Goal: Information Seeking & Learning: Learn about a topic

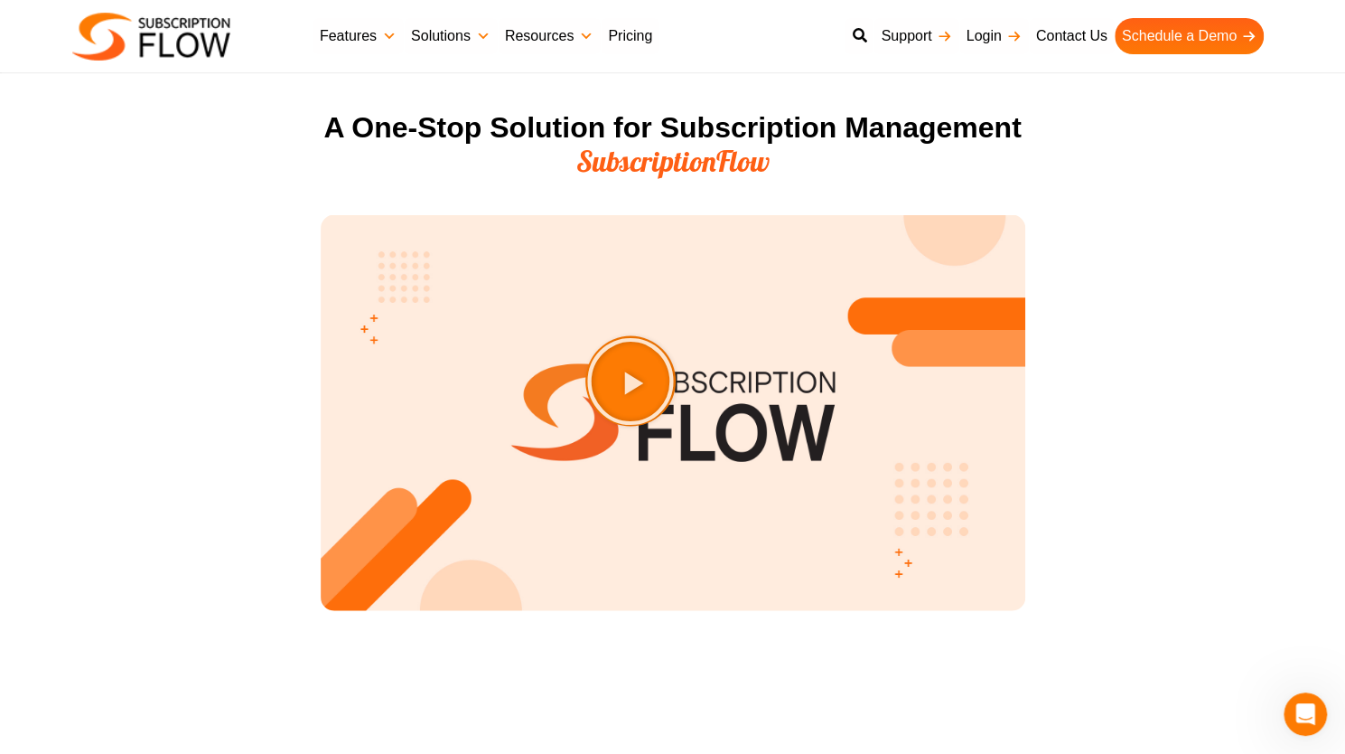
scroll to position [2109, 0]
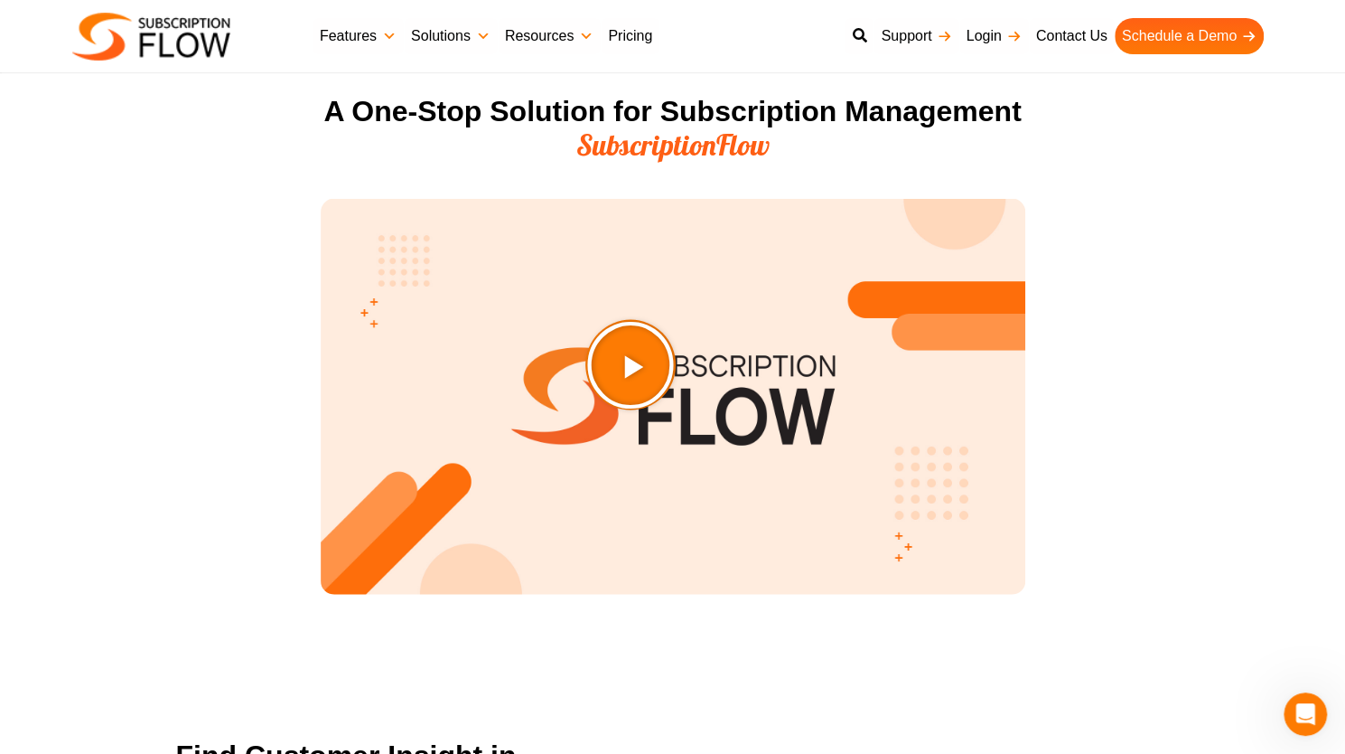
click at [680, 398] on icon "Play Video about SubscriptionFlow-Video" at bounding box center [675, 409] width 95 height 95
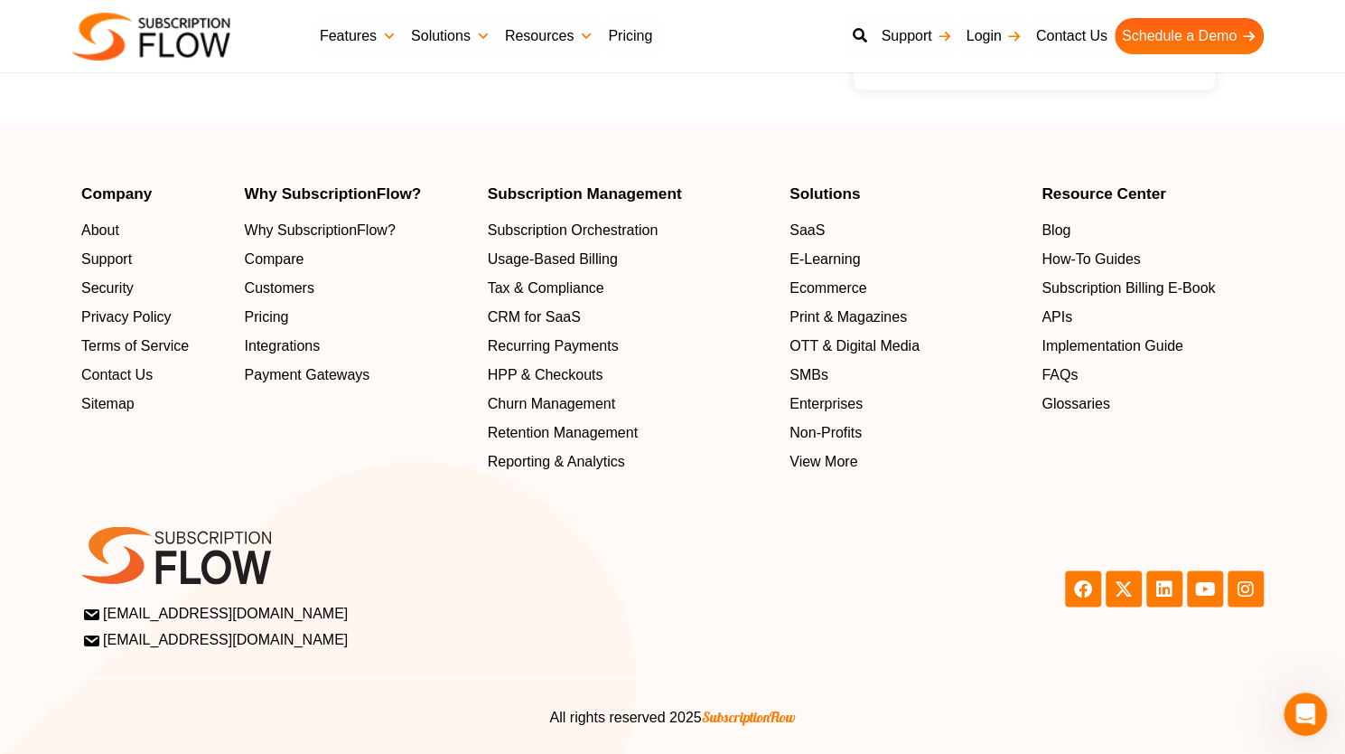
scroll to position [5845, 0]
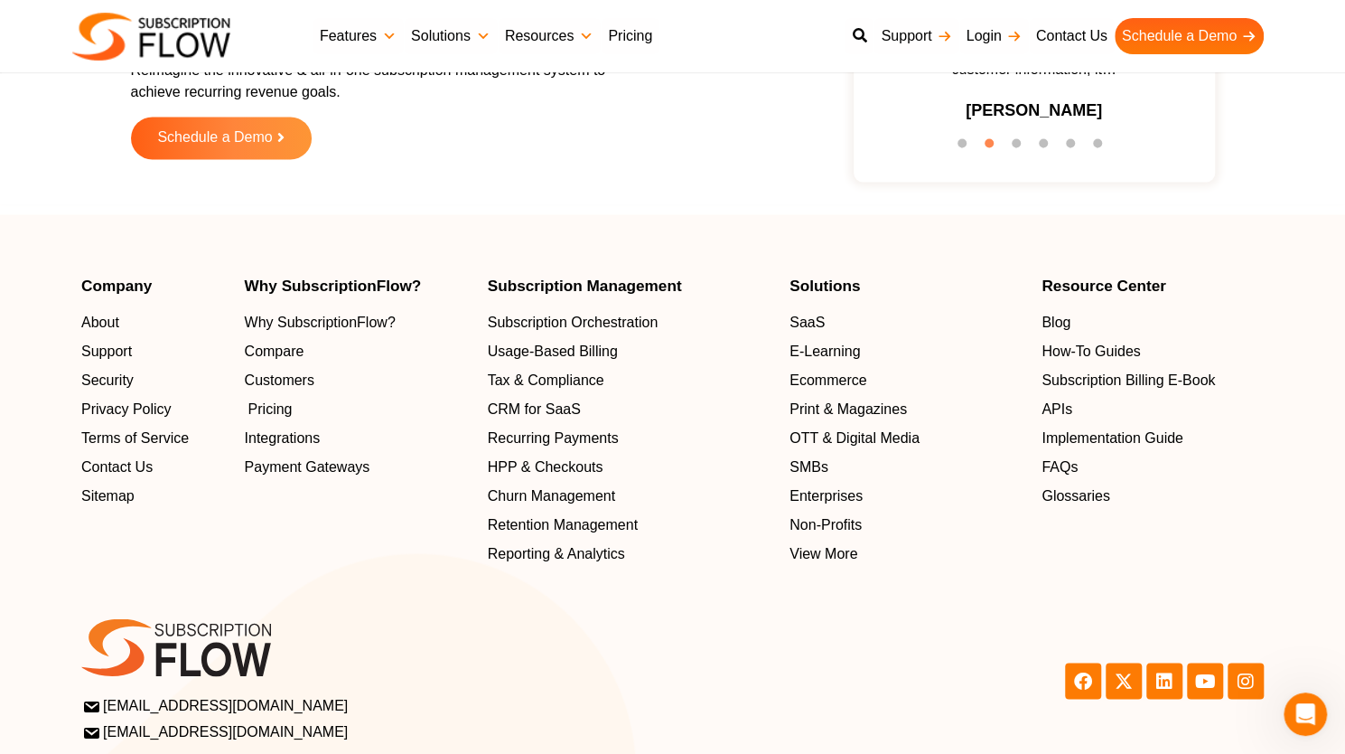
click at [277, 404] on span "Pricing" at bounding box center [270, 409] width 44 height 22
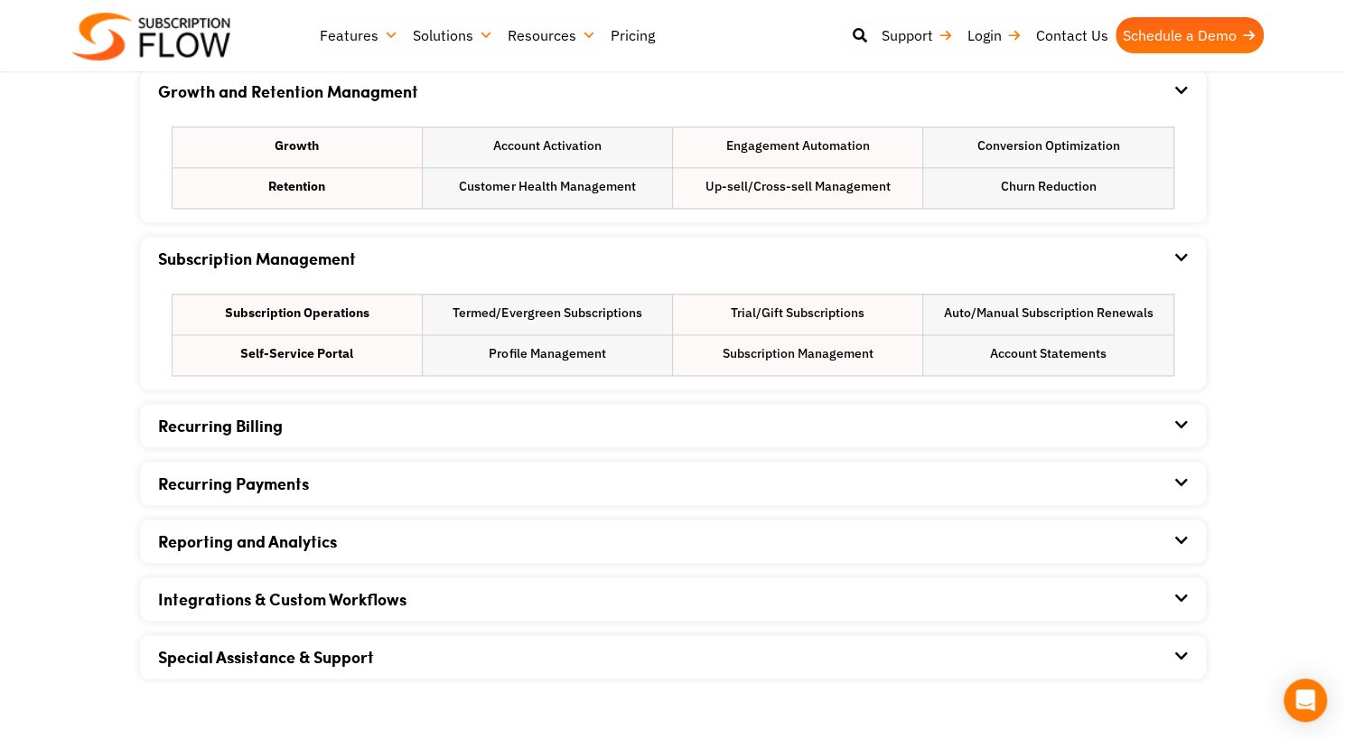
scroll to position [1146, 0]
click at [236, 422] on link "Recurring Billing" at bounding box center [220, 426] width 125 height 23
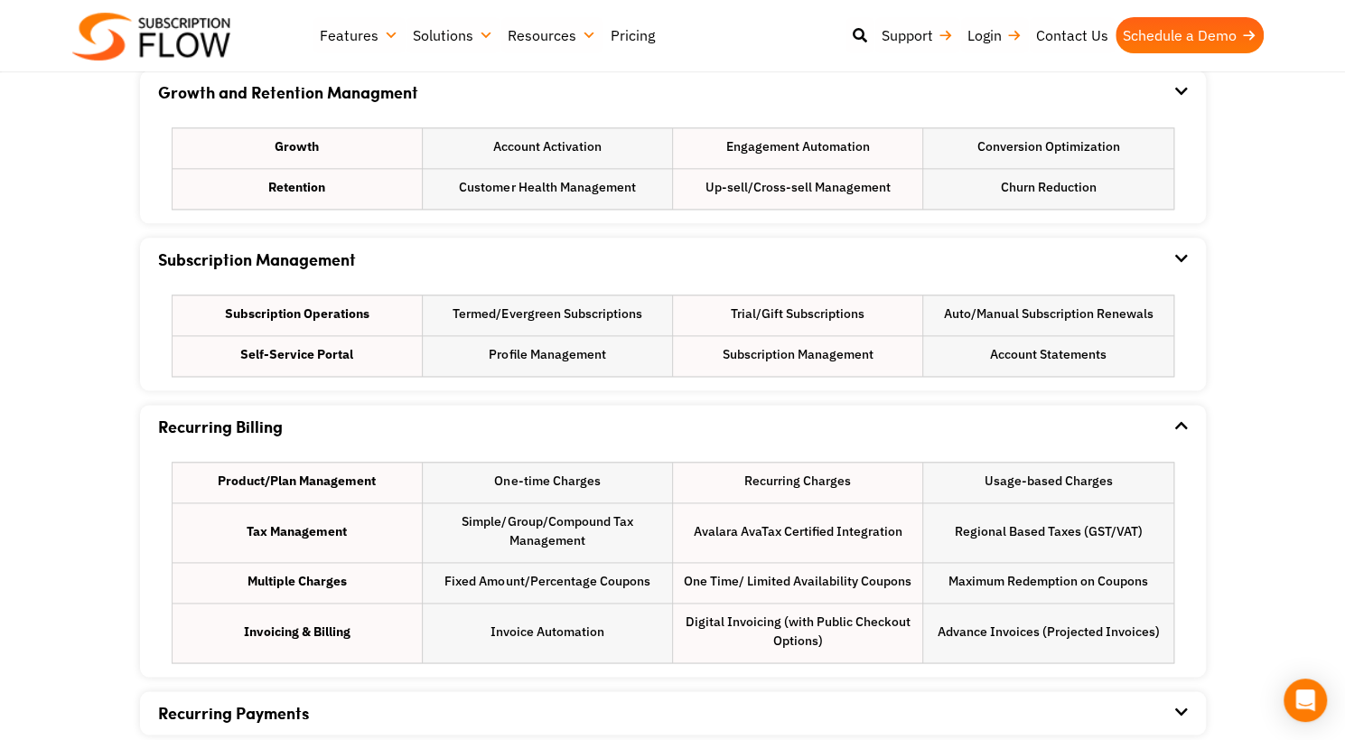
click at [236, 422] on link "Recurring Billing" at bounding box center [220, 426] width 125 height 23
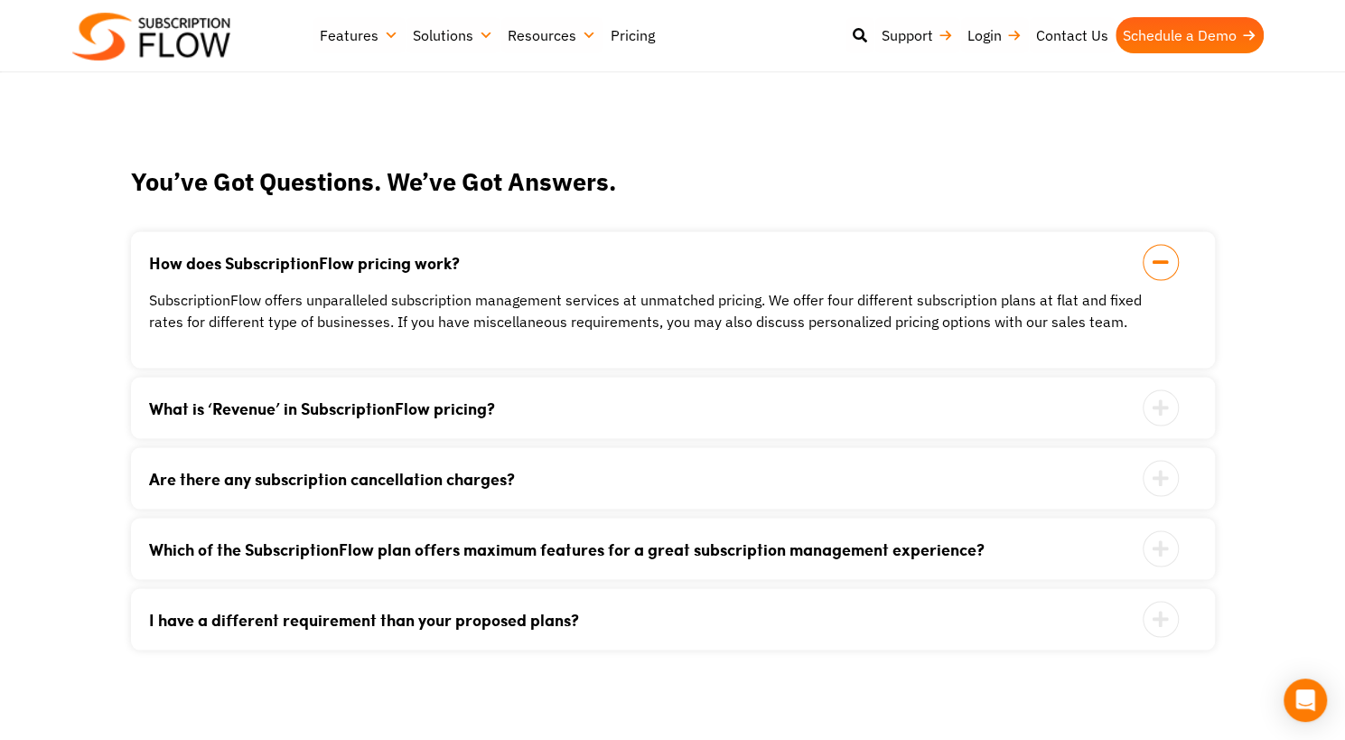
scroll to position [1775, 0]
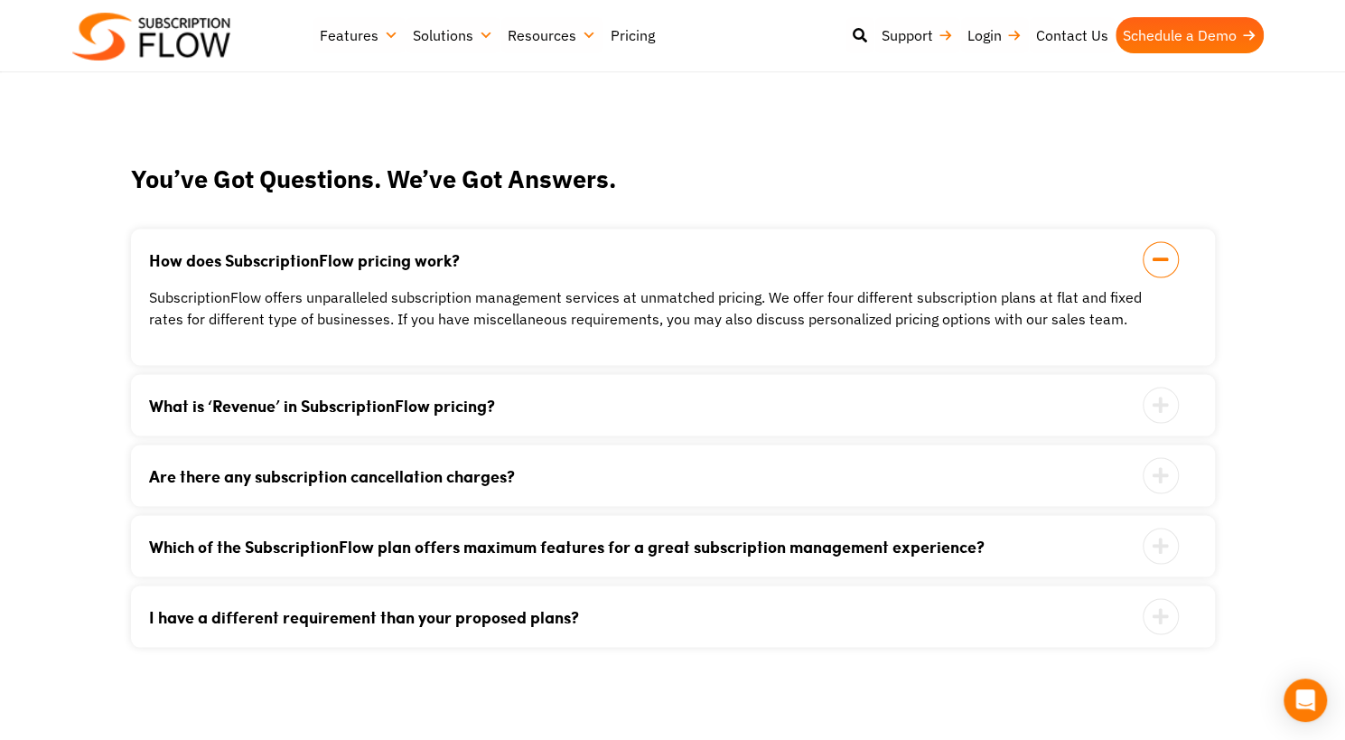
click at [244, 397] on link "What is ‘Revenue’ in SubscriptionFlow pricing?" at bounding box center [650, 405] width 1003 height 16
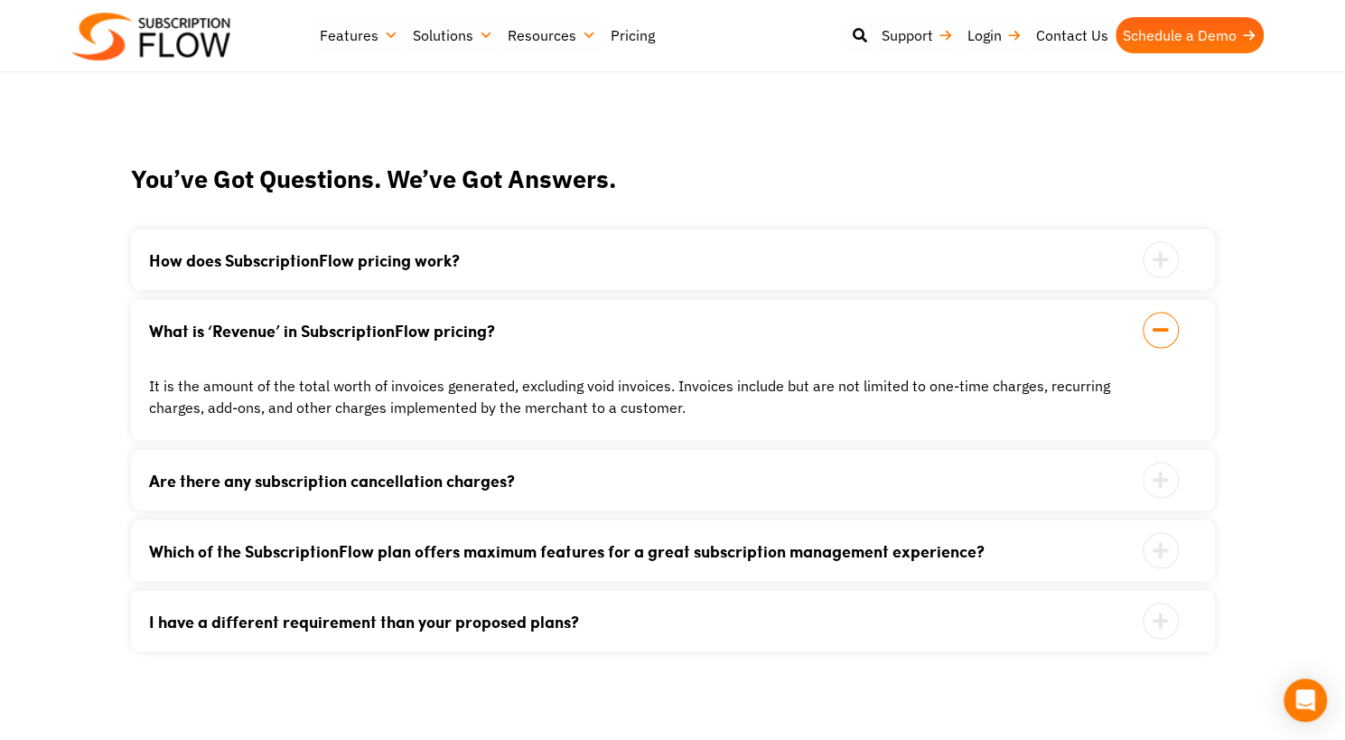
click at [347, 328] on link "What is ‘Revenue’ in SubscriptionFlow pricing?" at bounding box center [650, 330] width 1003 height 16
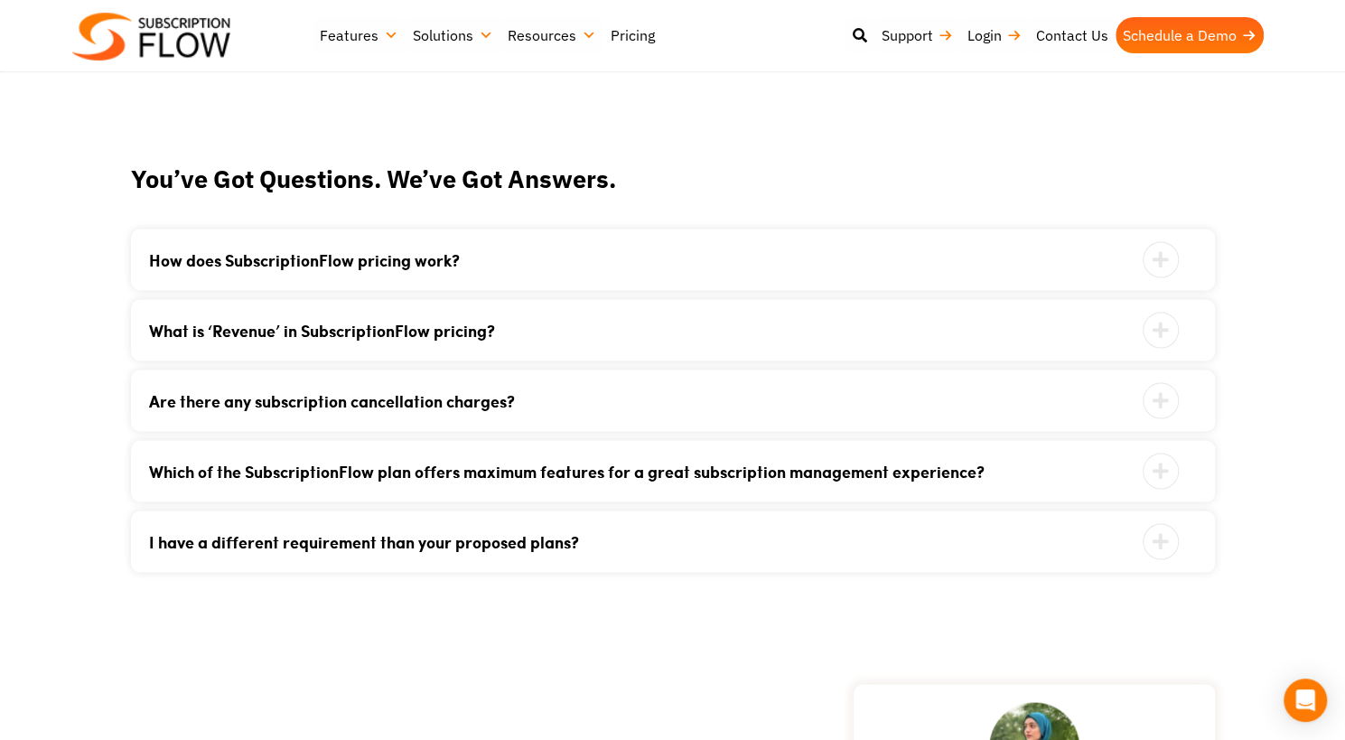
click at [328, 386] on div "Are there any subscription cancellation charges? No. We do not hold collateral …" at bounding box center [673, 400] width 1084 height 61
click at [342, 397] on link "Are there any subscription cancellation charges?" at bounding box center [650, 400] width 1003 height 16
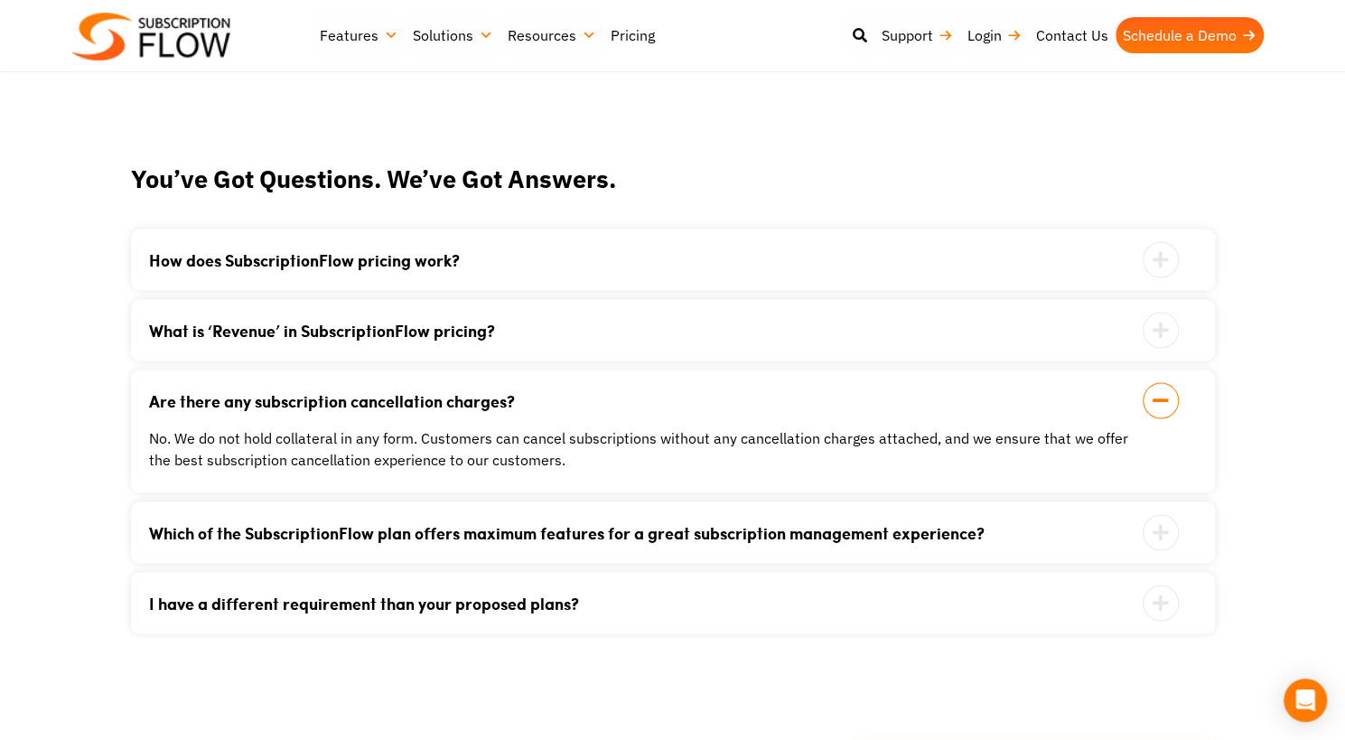
click at [342, 397] on link "Are there any subscription cancellation charges?" at bounding box center [650, 400] width 1003 height 16
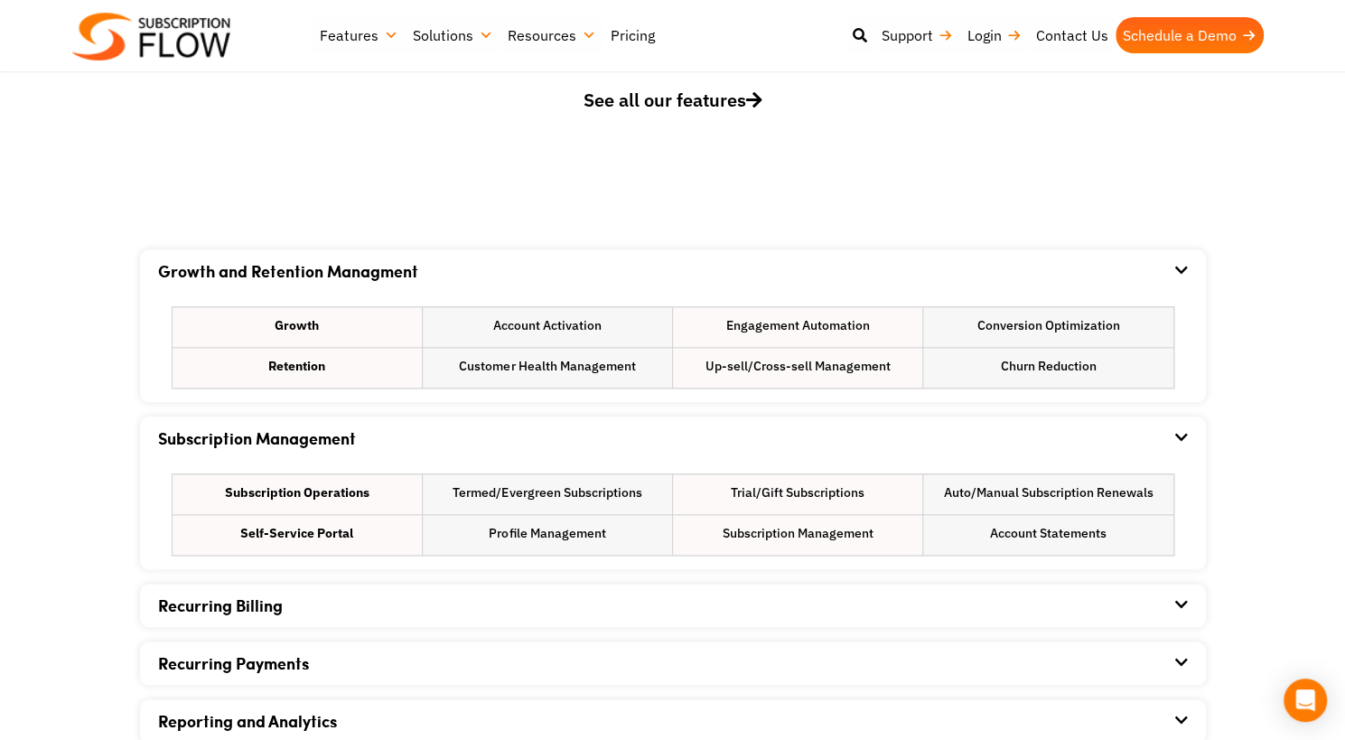
scroll to position [0, 0]
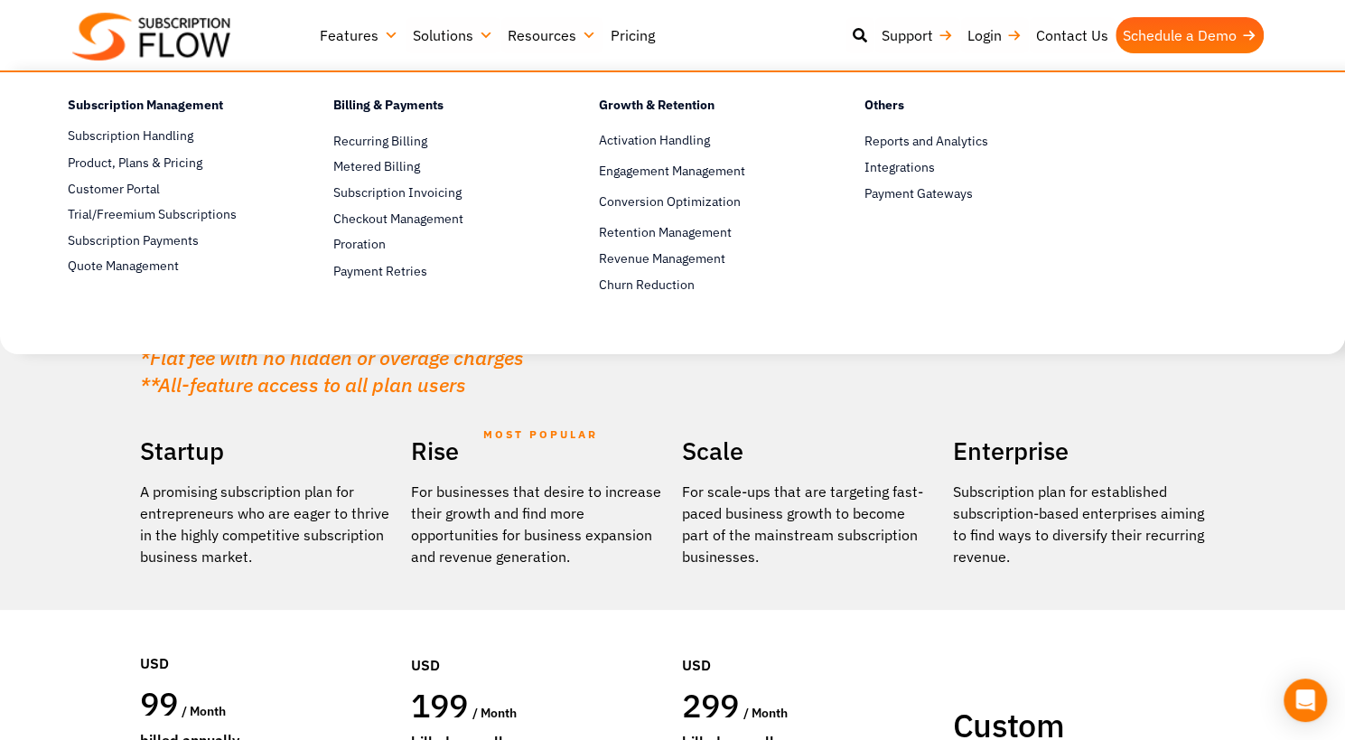
click at [358, 37] on link "Features" at bounding box center [359, 35] width 93 height 36
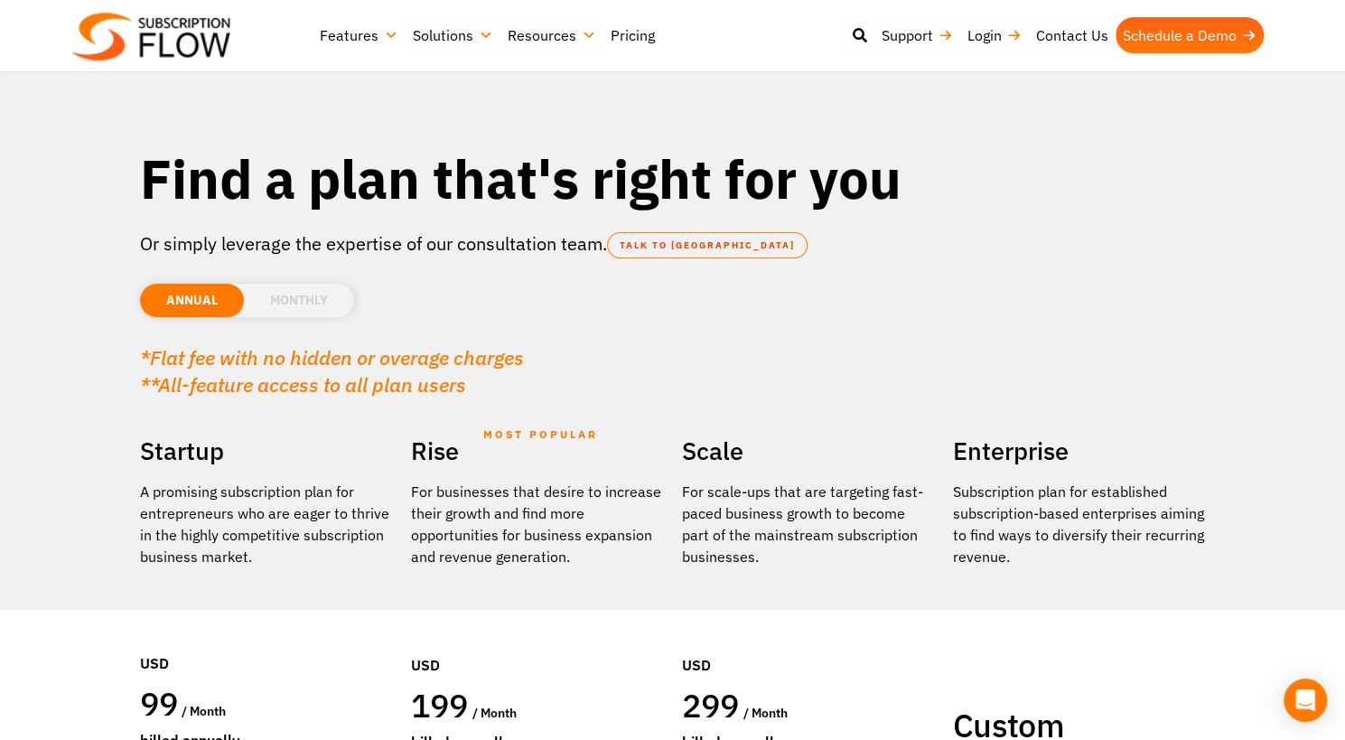
click at [348, 38] on link "Features" at bounding box center [359, 35] width 93 height 36
click at [389, 35] on link "Features" at bounding box center [359, 35] width 93 height 36
click at [317, 301] on li "MONTHLY" at bounding box center [299, 300] width 110 height 33
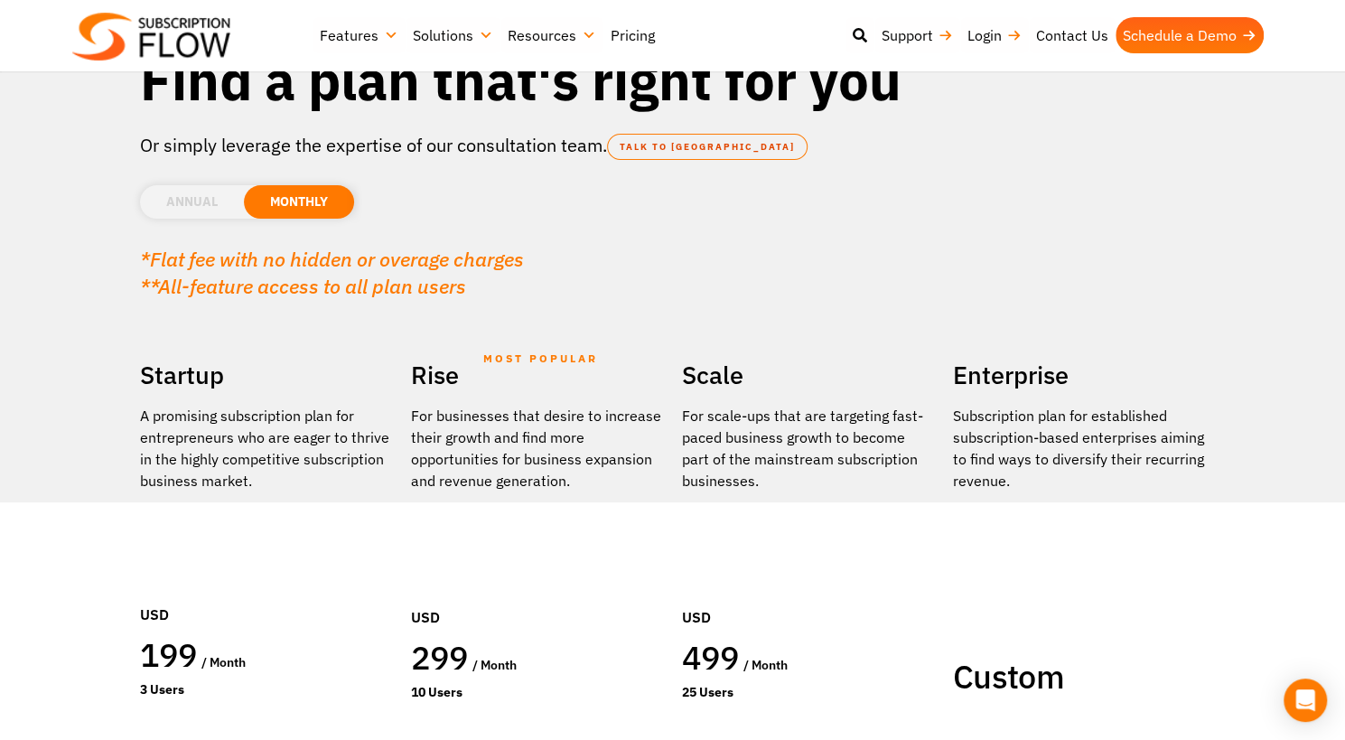
scroll to position [93, 0]
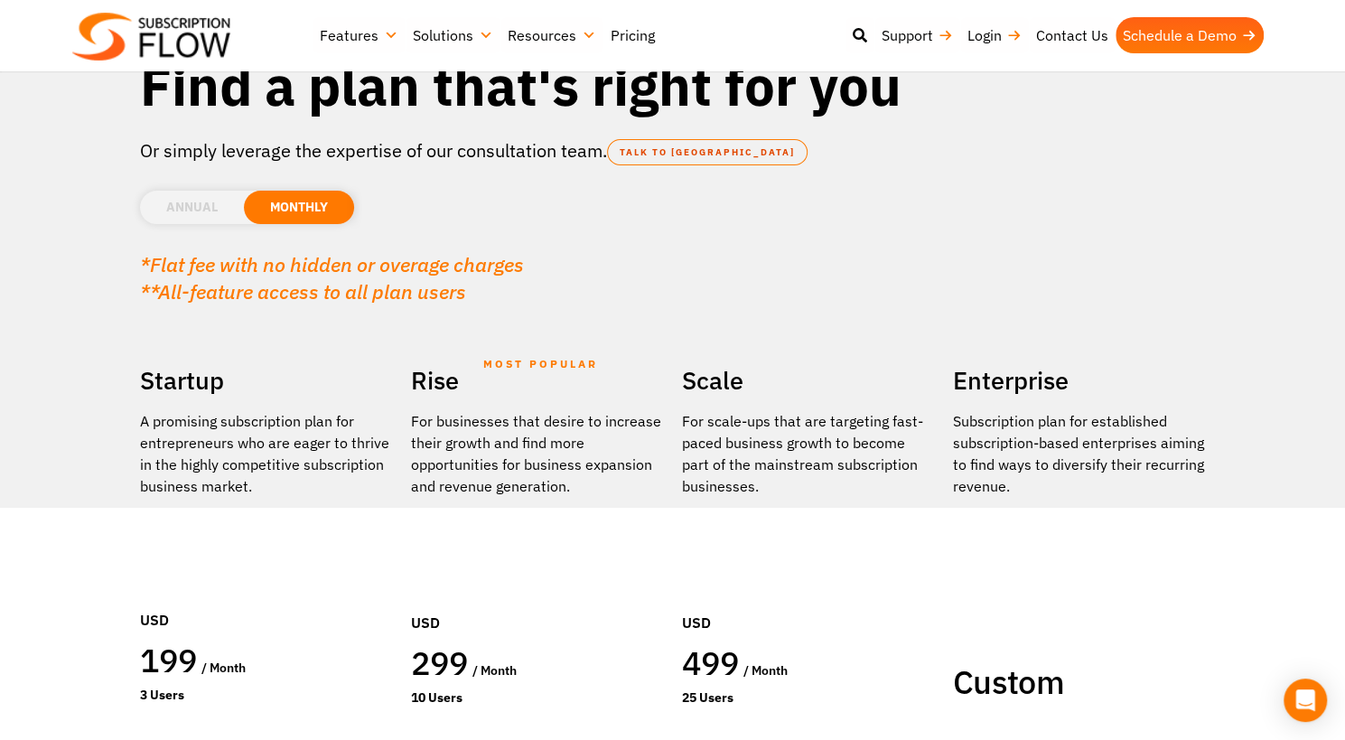
click at [201, 207] on li "ANNUAL" at bounding box center [192, 207] width 104 height 33
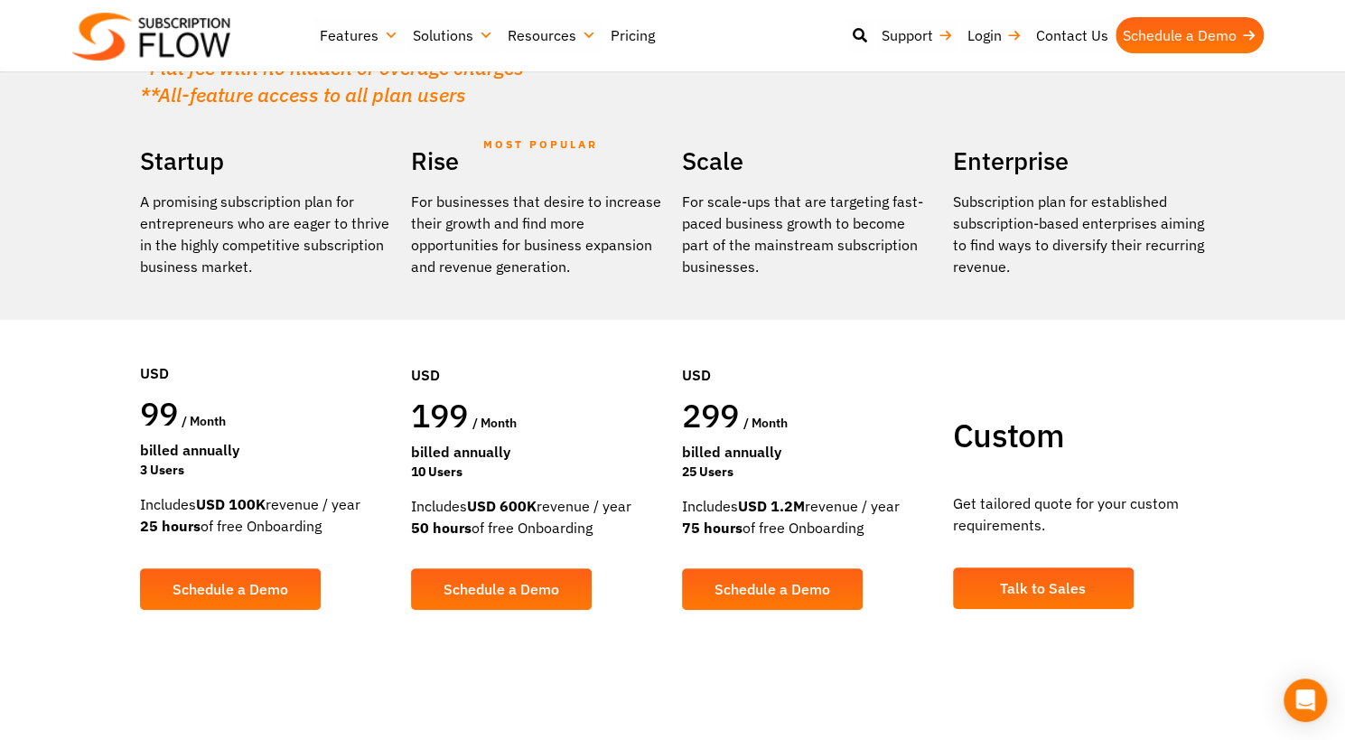
scroll to position [0, 0]
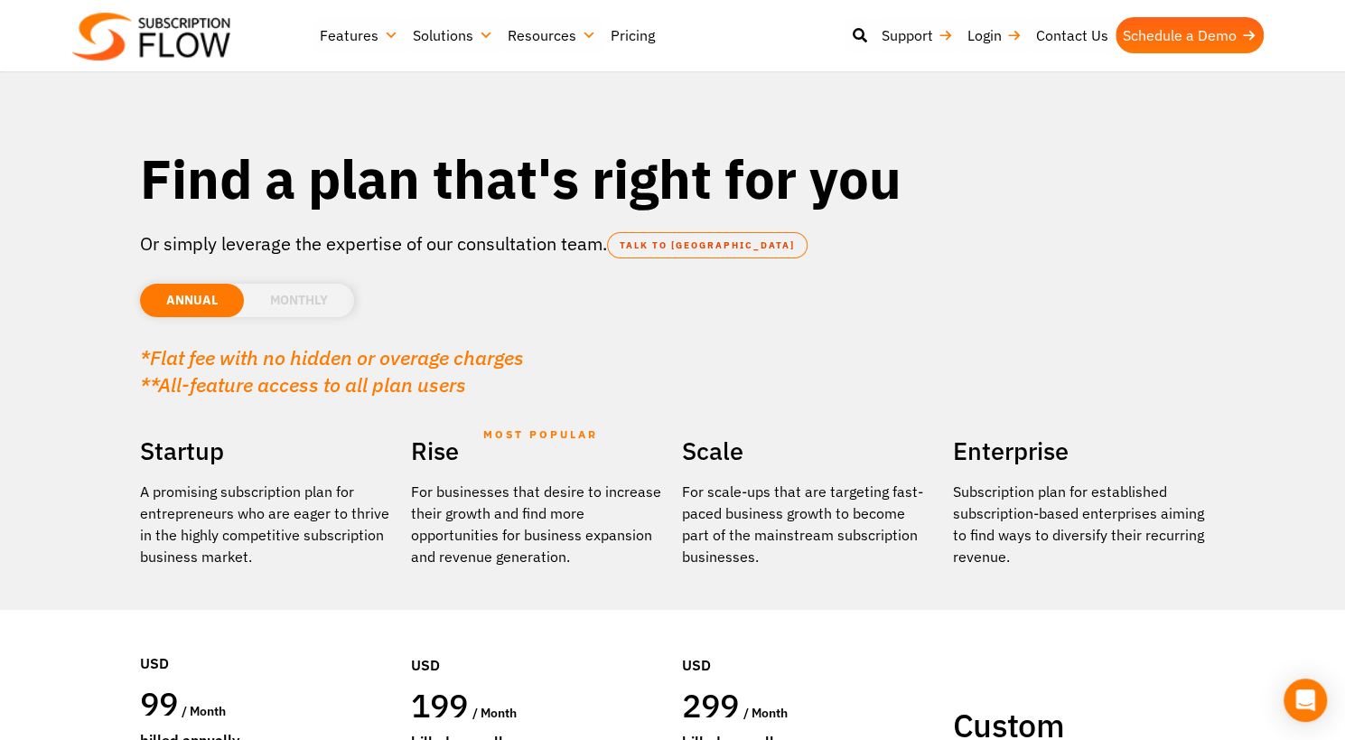
click at [616, 38] on link "Pricing" at bounding box center [633, 35] width 59 height 36
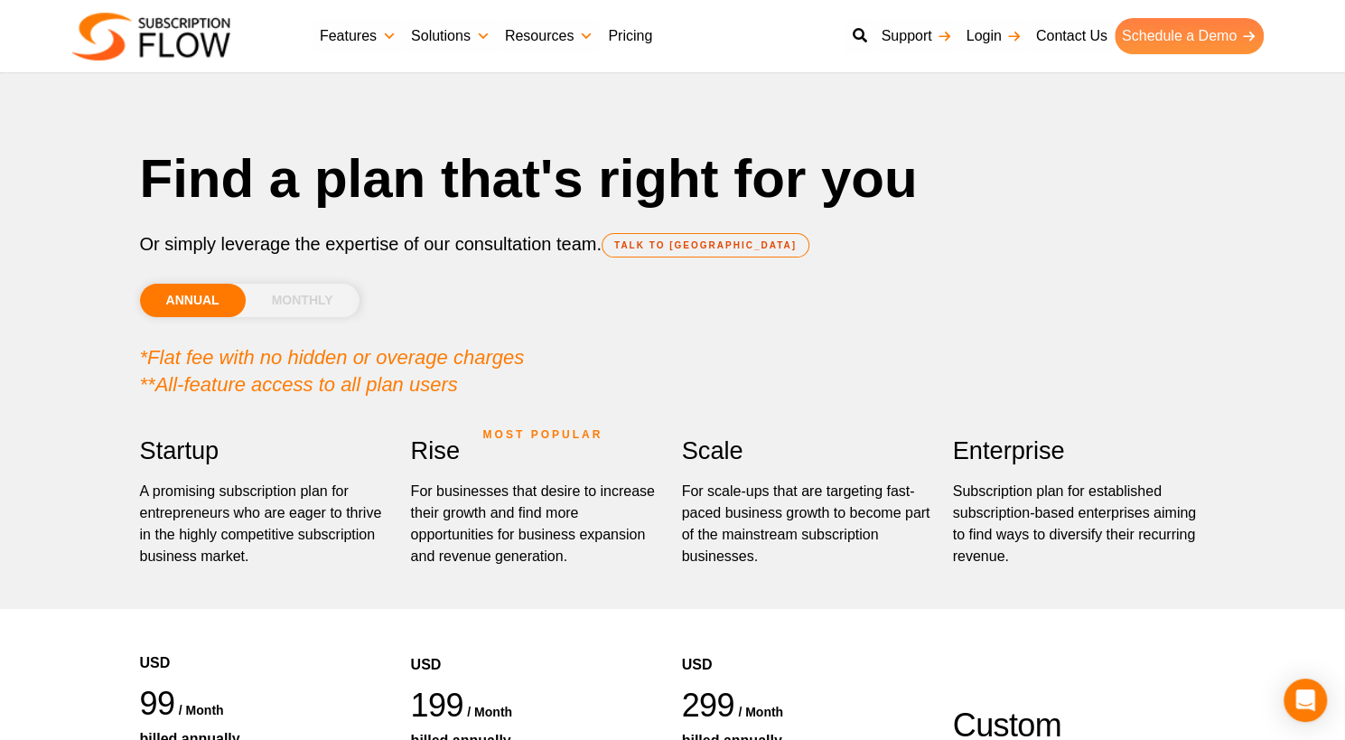
click at [1167, 35] on link "Schedule a Demo" at bounding box center [1189, 36] width 149 height 36
